Goal: Task Accomplishment & Management: Use online tool/utility

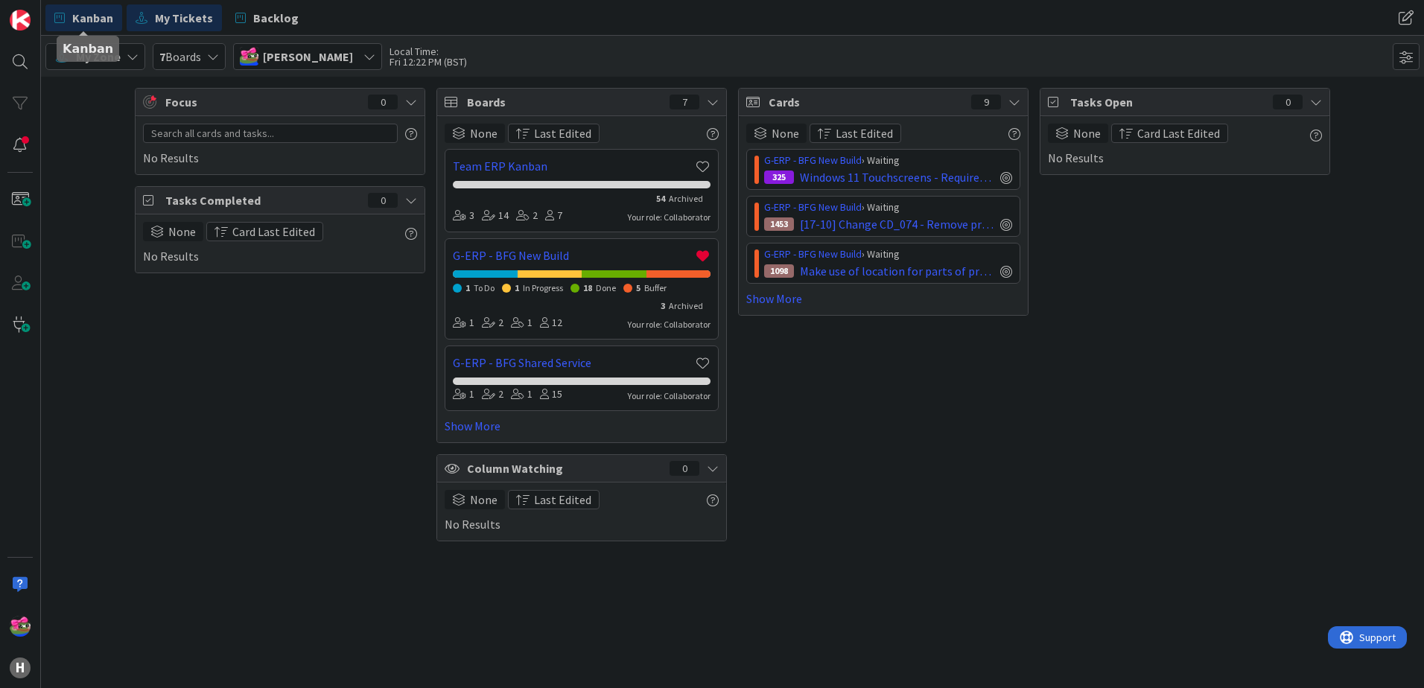
click at [81, 13] on span "Kanban" at bounding box center [92, 18] width 41 height 18
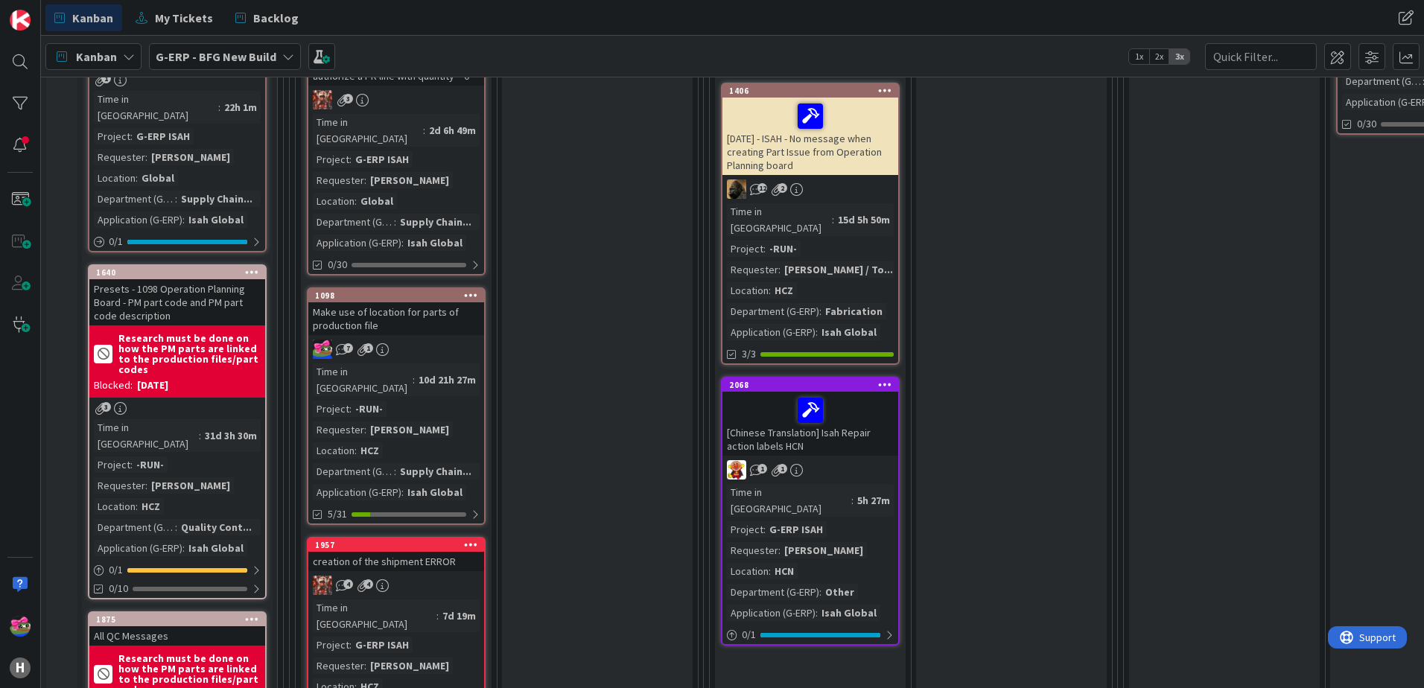
scroll to position [1118, 0]
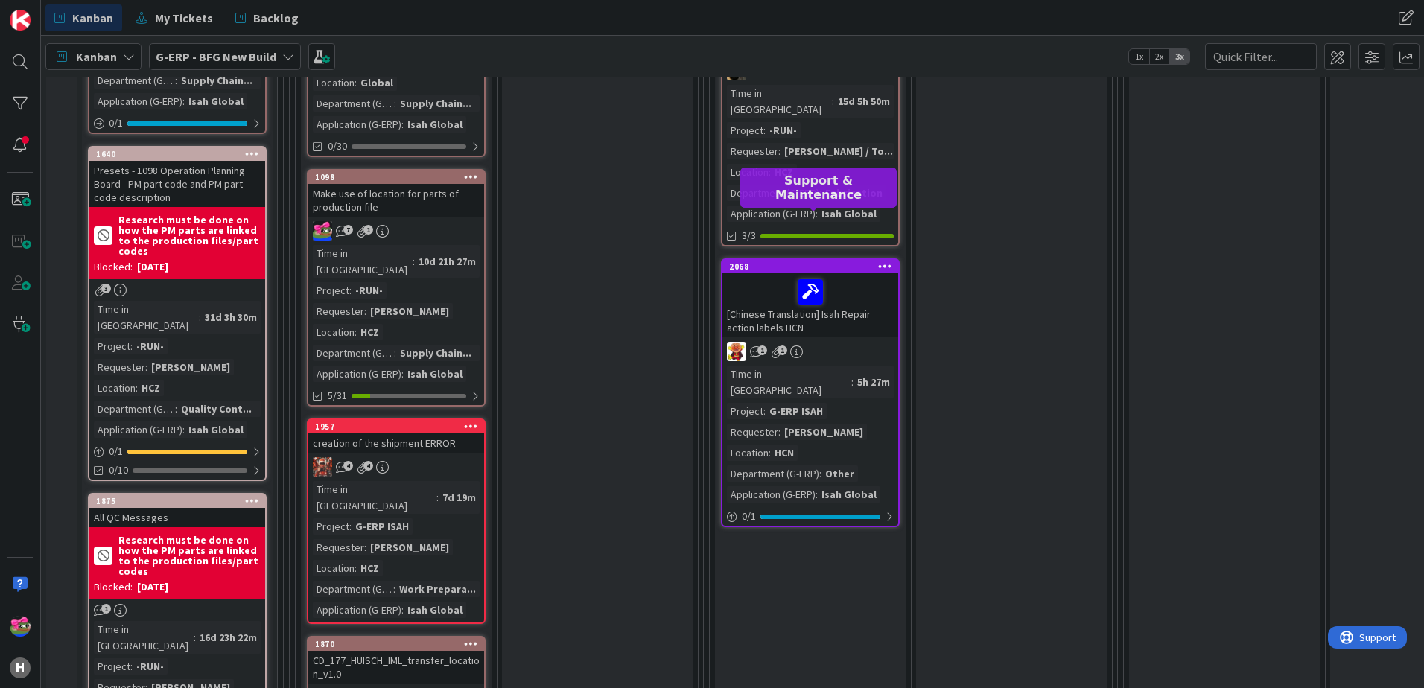
click at [779, 262] on div "2068" at bounding box center [813, 267] width 169 height 10
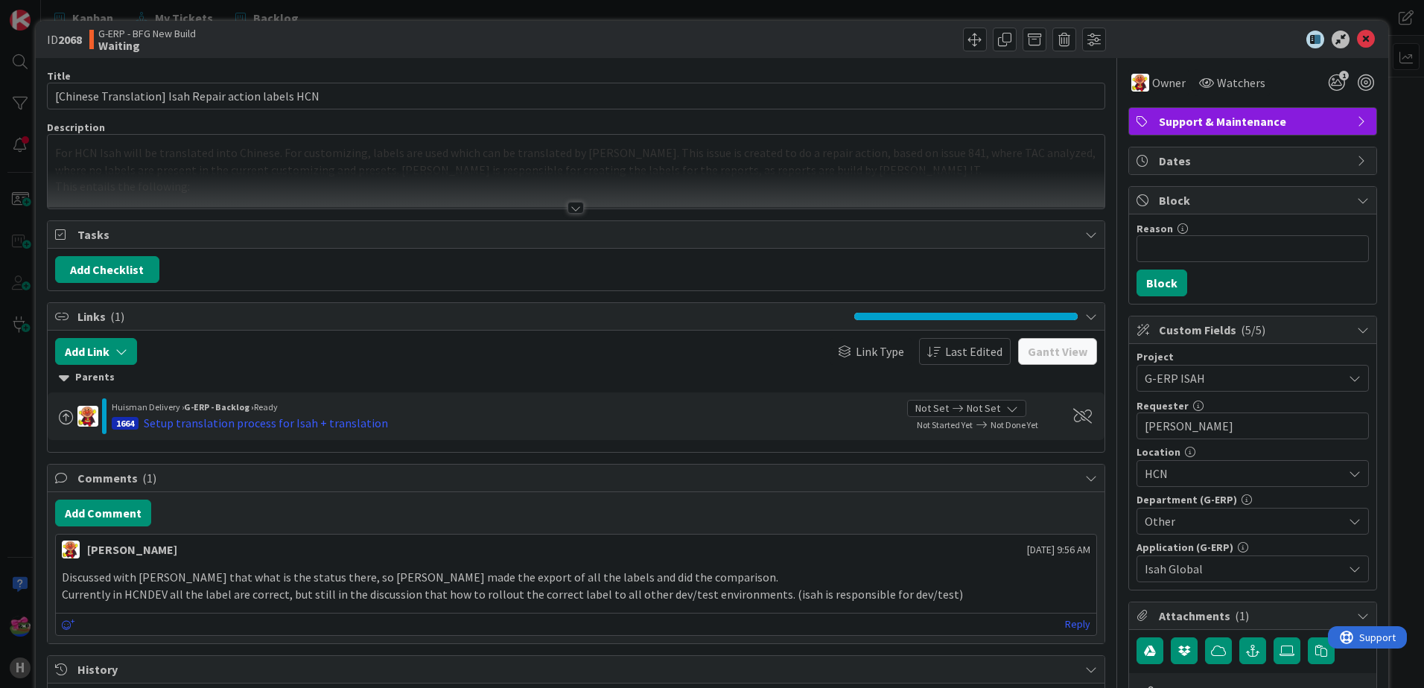
click at [577, 198] on div at bounding box center [576, 190] width 1057 height 38
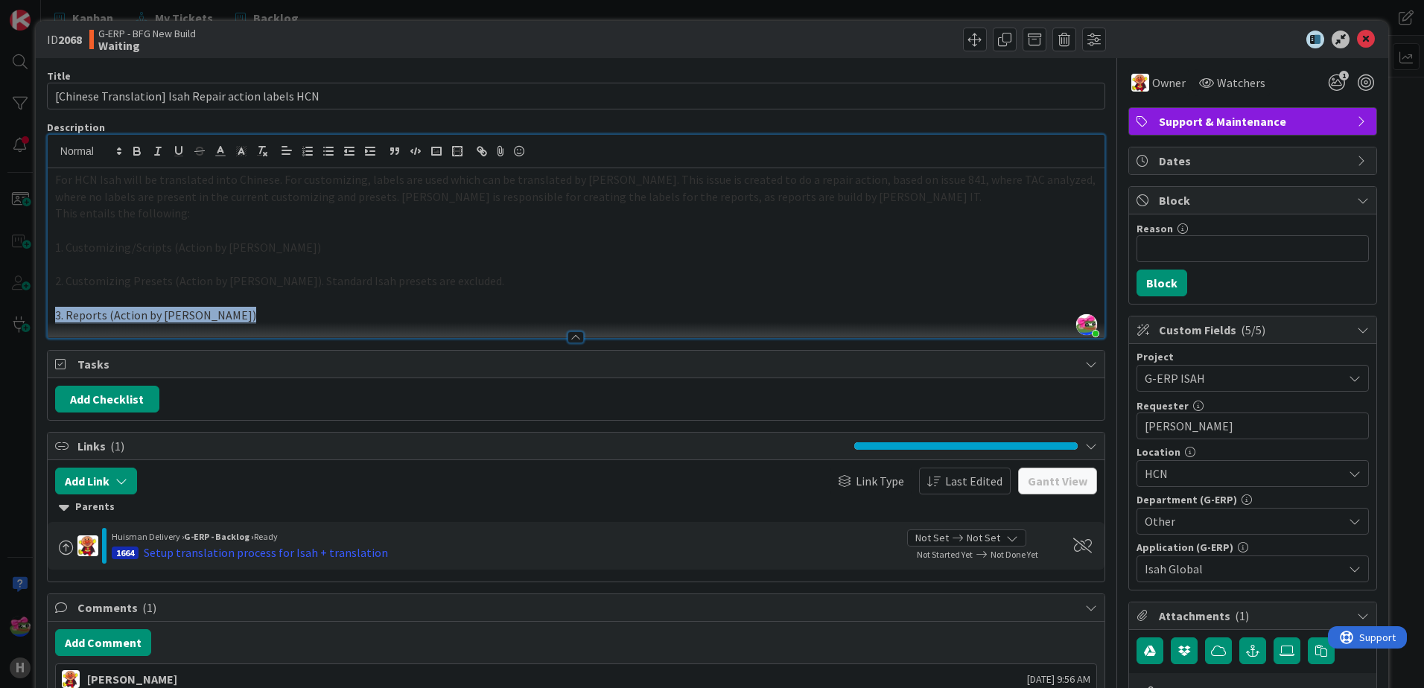
drag, startPoint x: 215, startPoint y: 251, endPoint x: 31, endPoint y: 176, distance: 198.1
click at [31, 176] on div "ID 2068 G-ERP - BFG New Build Waiting Title 51 / 128 [Chinese Translation] Isah…" at bounding box center [712, 344] width 1424 height 688
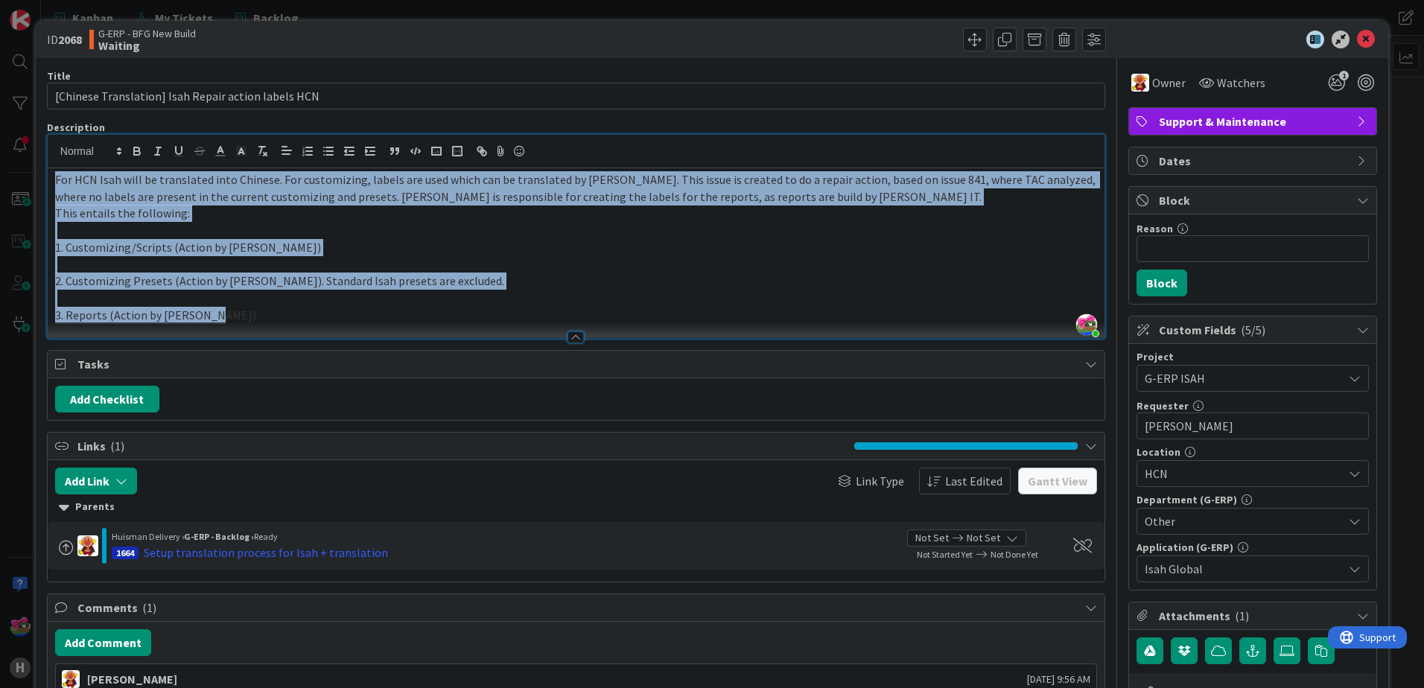
drag, startPoint x: 238, startPoint y: 320, endPoint x: 34, endPoint y: 169, distance: 254.7
click at [34, 169] on div "ID 2068 G-ERP - BFG New Build Waiting Title 51 / 128 [Chinese Translation] Isah…" at bounding box center [712, 344] width 1424 height 688
click at [287, 317] on p "3. Reports (Action by Huisman)" at bounding box center [576, 315] width 1042 height 17
drag, startPoint x: 277, startPoint y: 318, endPoint x: 41, endPoint y: 163, distance: 282.5
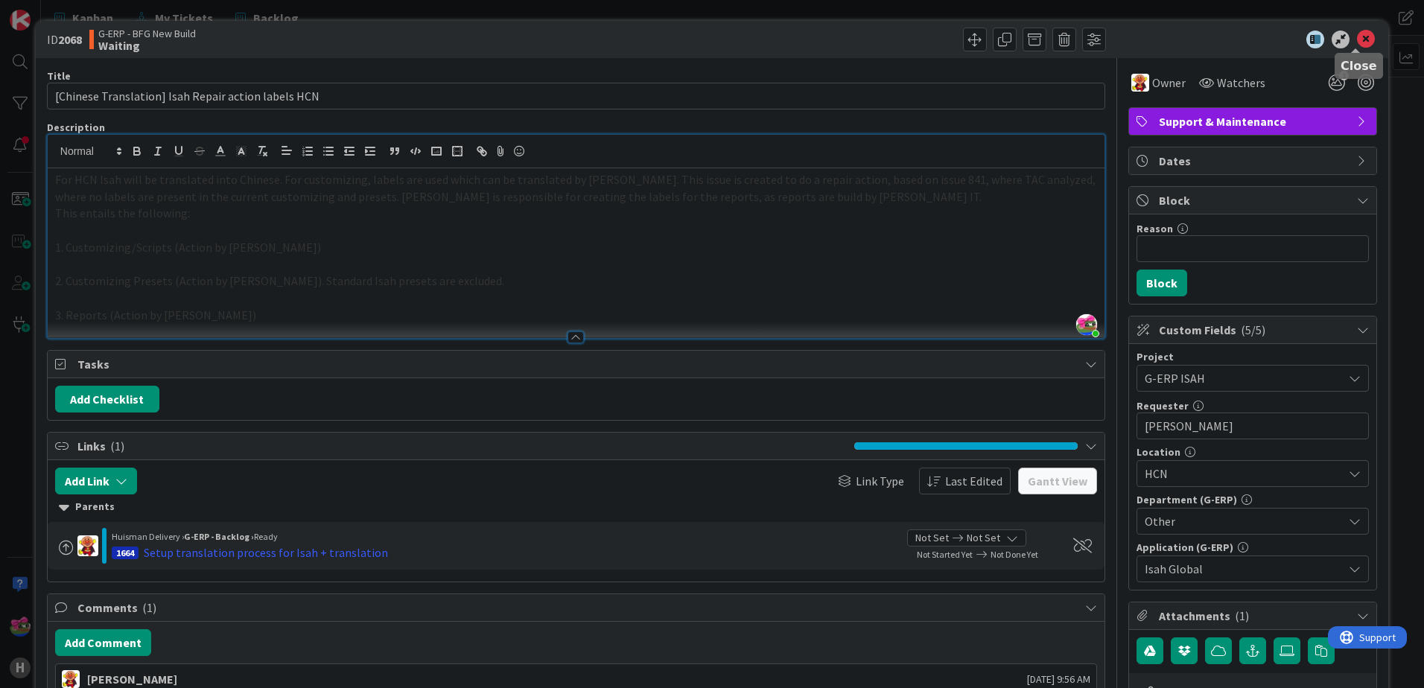
click at [1357, 37] on icon at bounding box center [1366, 40] width 18 height 18
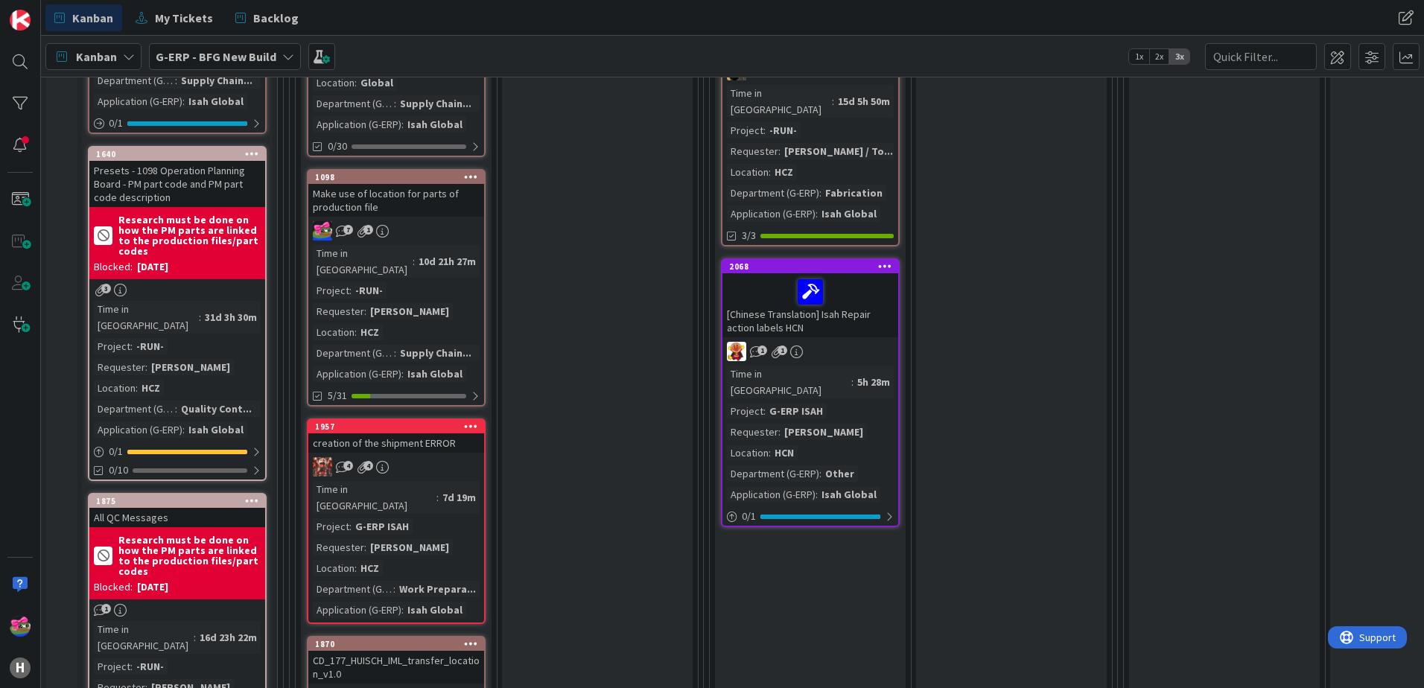
click at [426, 184] on div "Make use of location for parts of production file" at bounding box center [396, 200] width 176 height 33
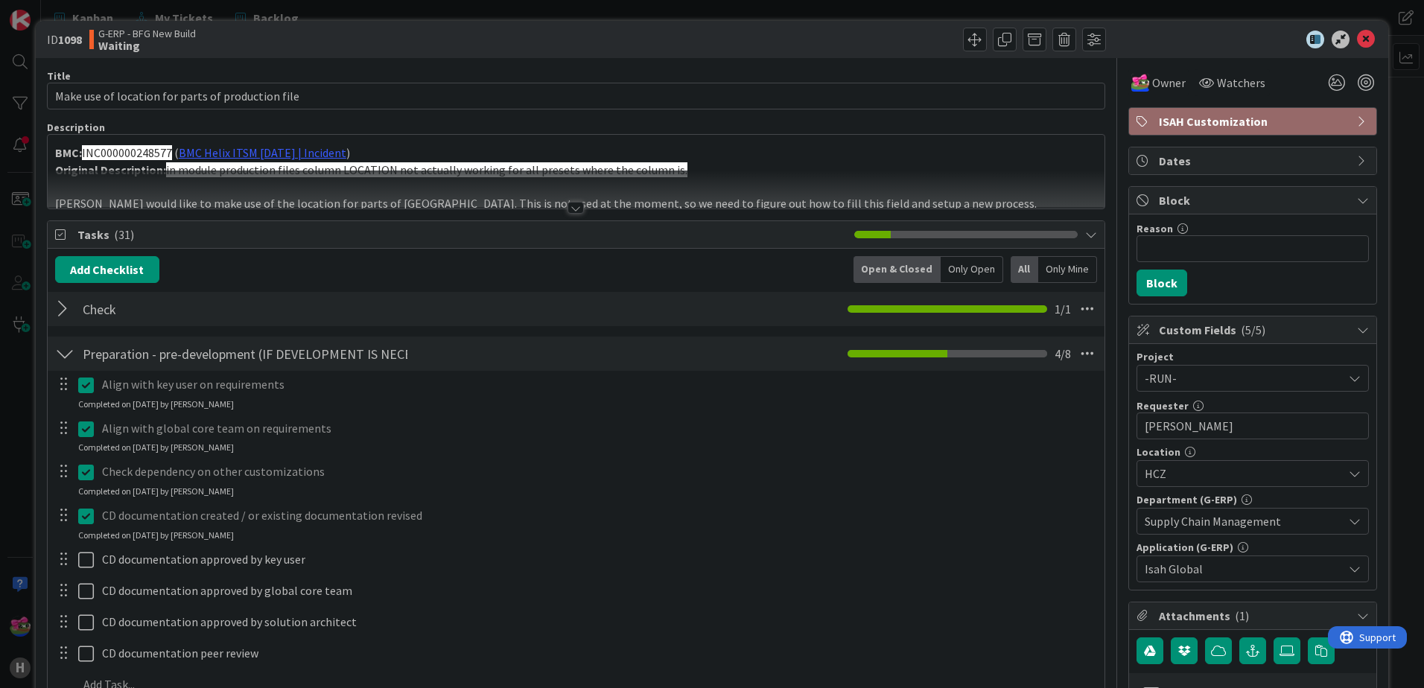
click at [578, 201] on div at bounding box center [576, 190] width 1057 height 38
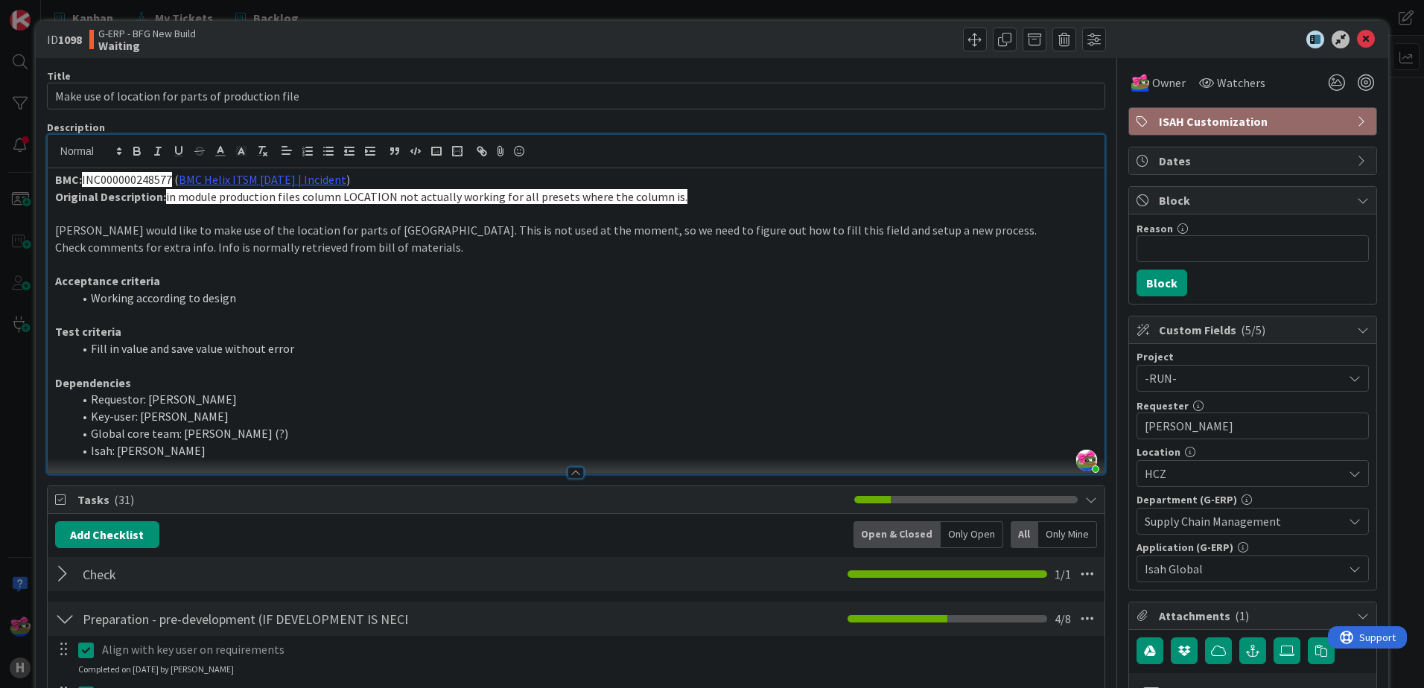
click at [382, 402] on li "Requestor: Martin Melus" at bounding box center [585, 399] width 1024 height 17
click at [1357, 39] on icon at bounding box center [1366, 40] width 18 height 18
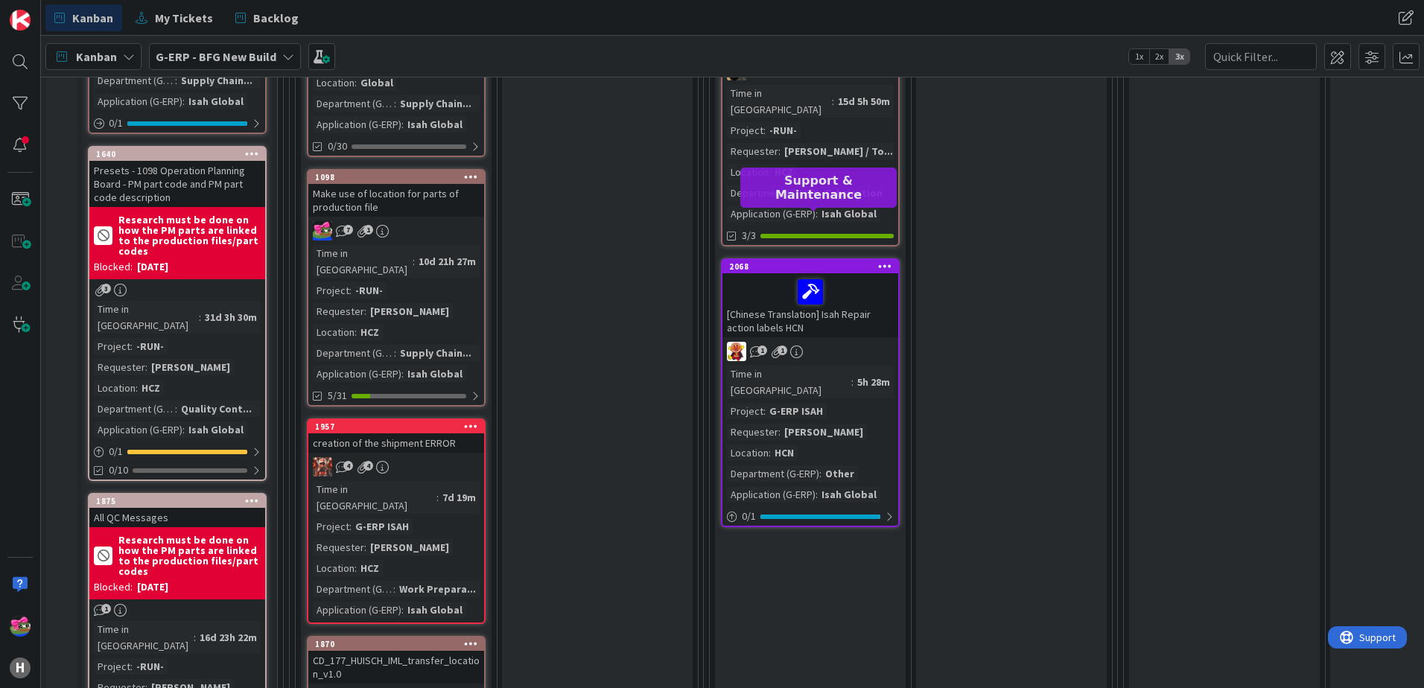
click at [820, 262] on div "2068" at bounding box center [813, 267] width 169 height 10
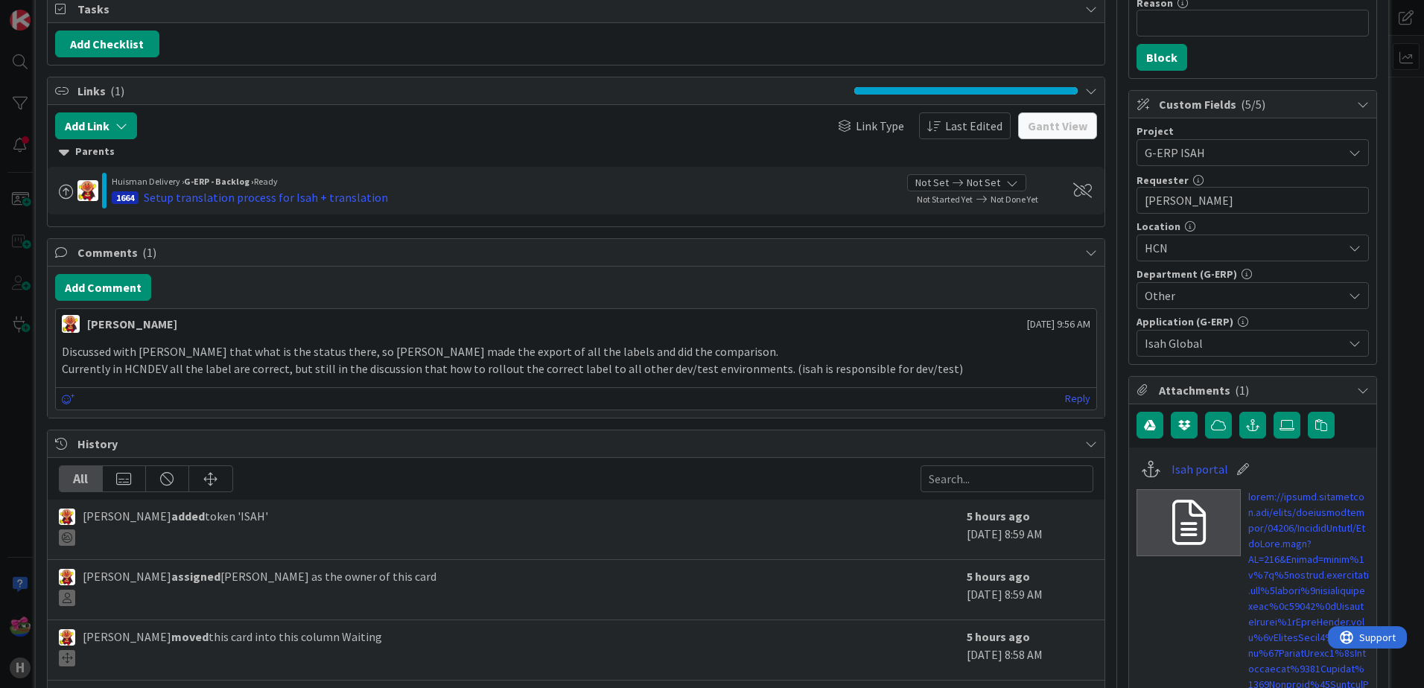
scroll to position [373, 0]
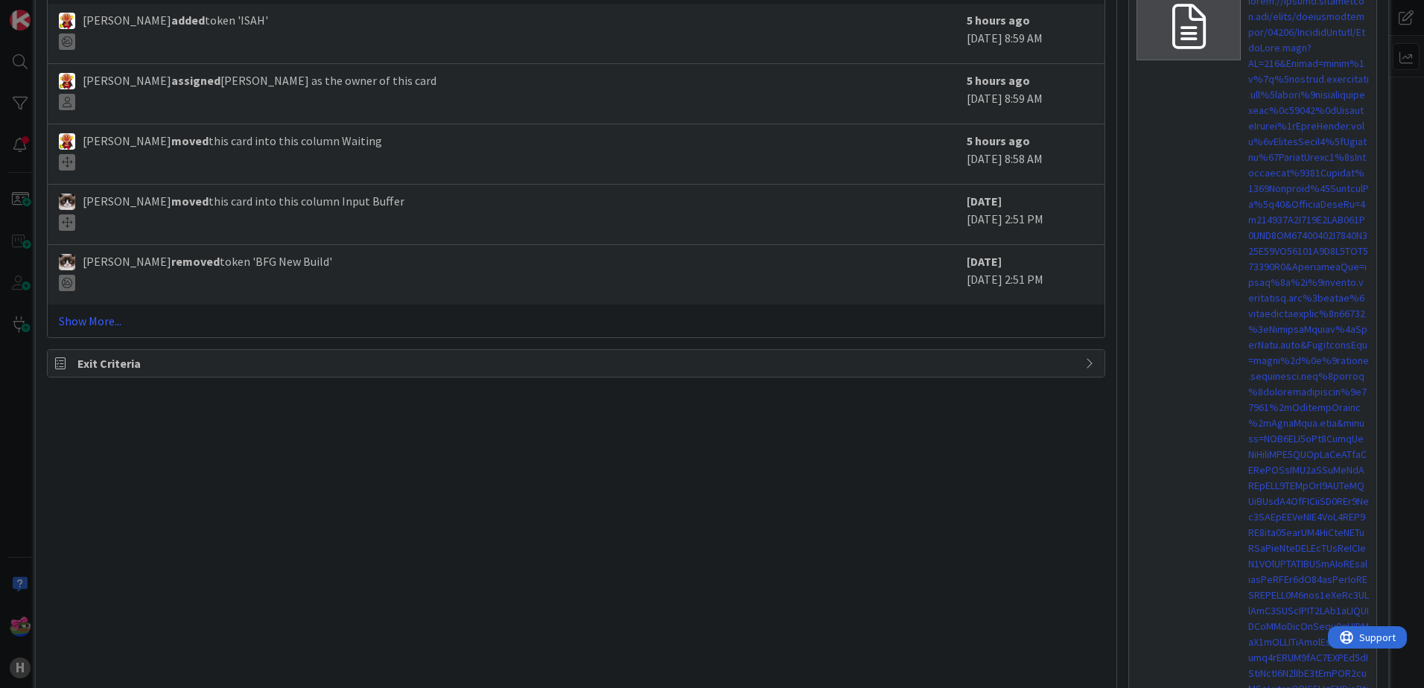
scroll to position [200, 0]
